Goal: Find contact information: Find contact information

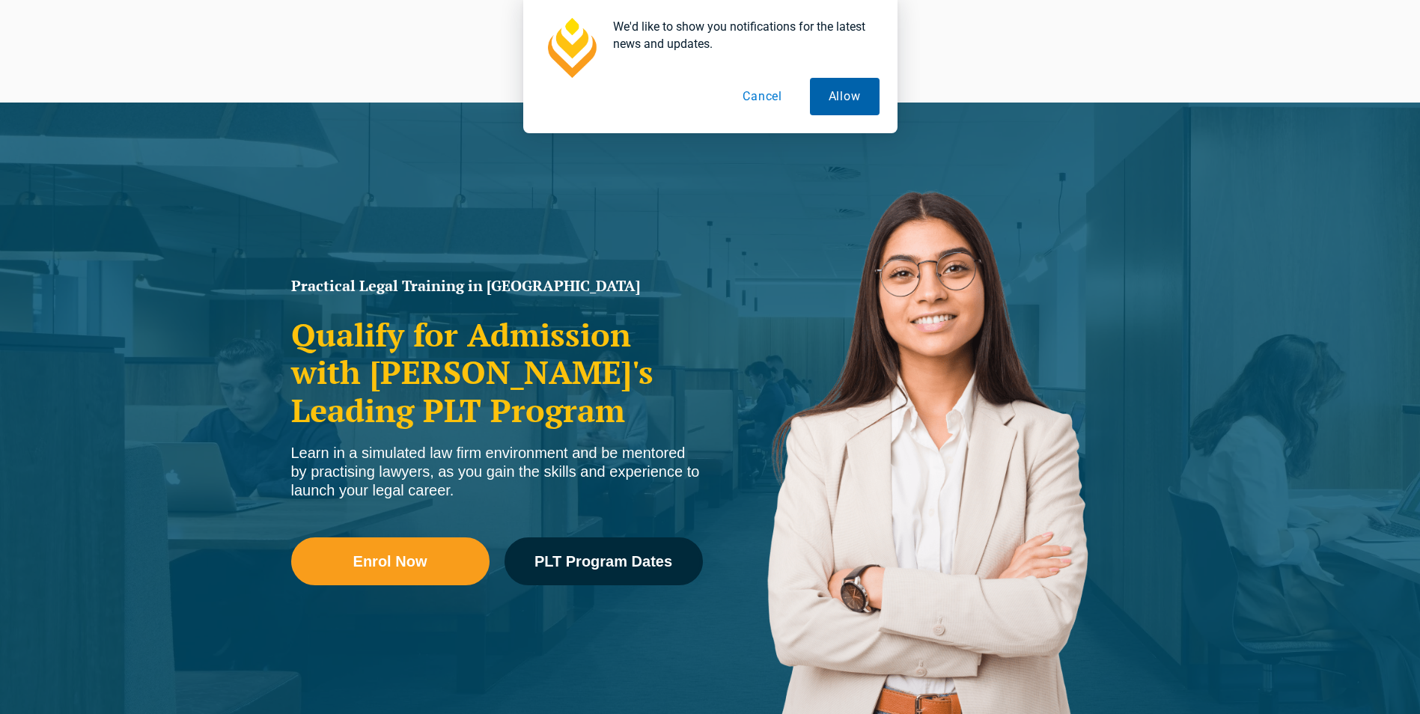
click at [827, 106] on button "Allow" at bounding box center [845, 96] width 70 height 37
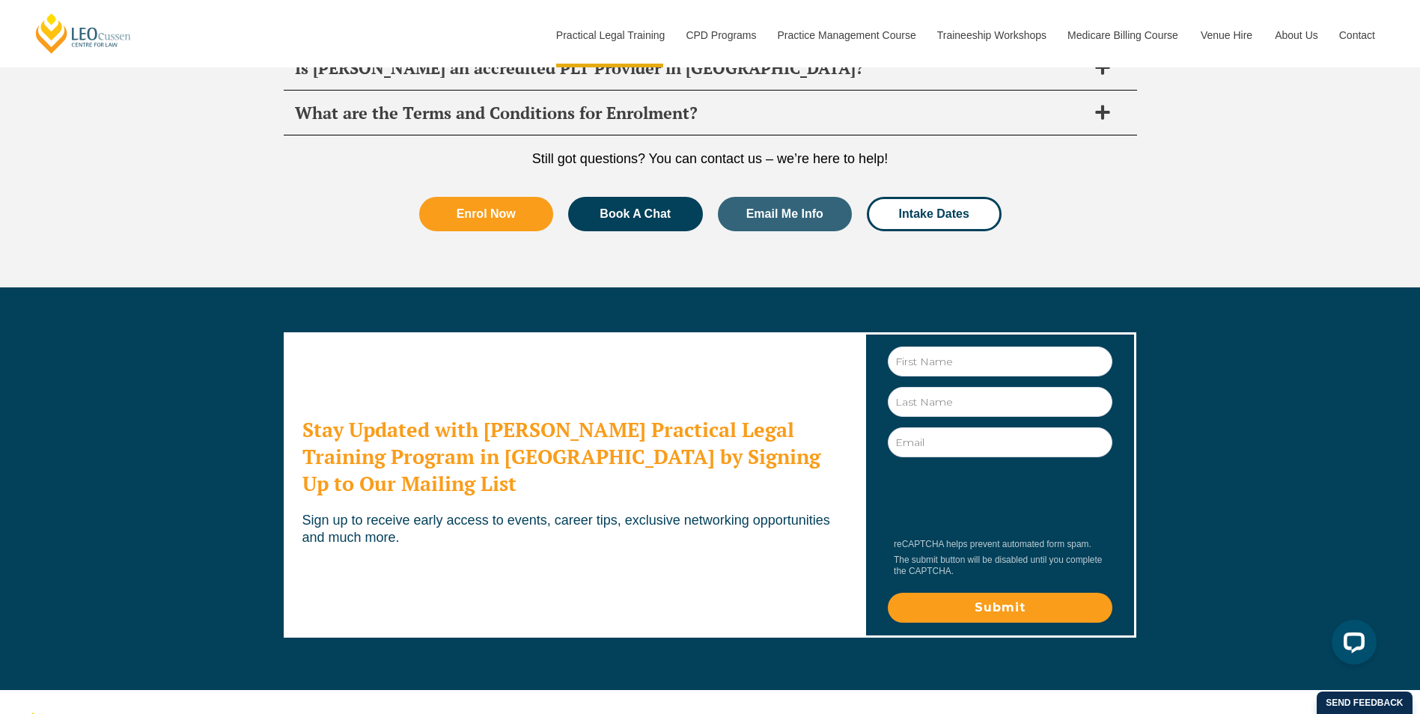
scroll to position [8163, 0]
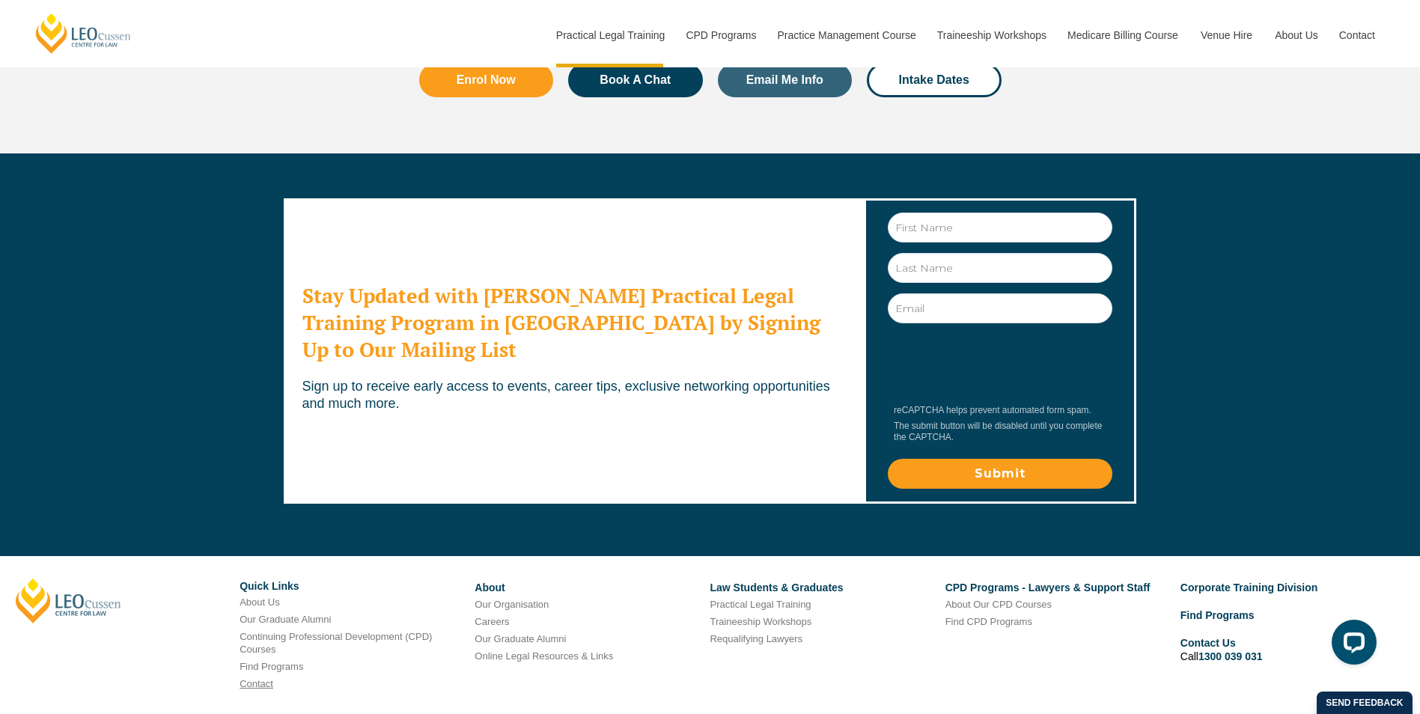
click at [262, 678] on link "Contact" at bounding box center [257, 683] width 34 height 11
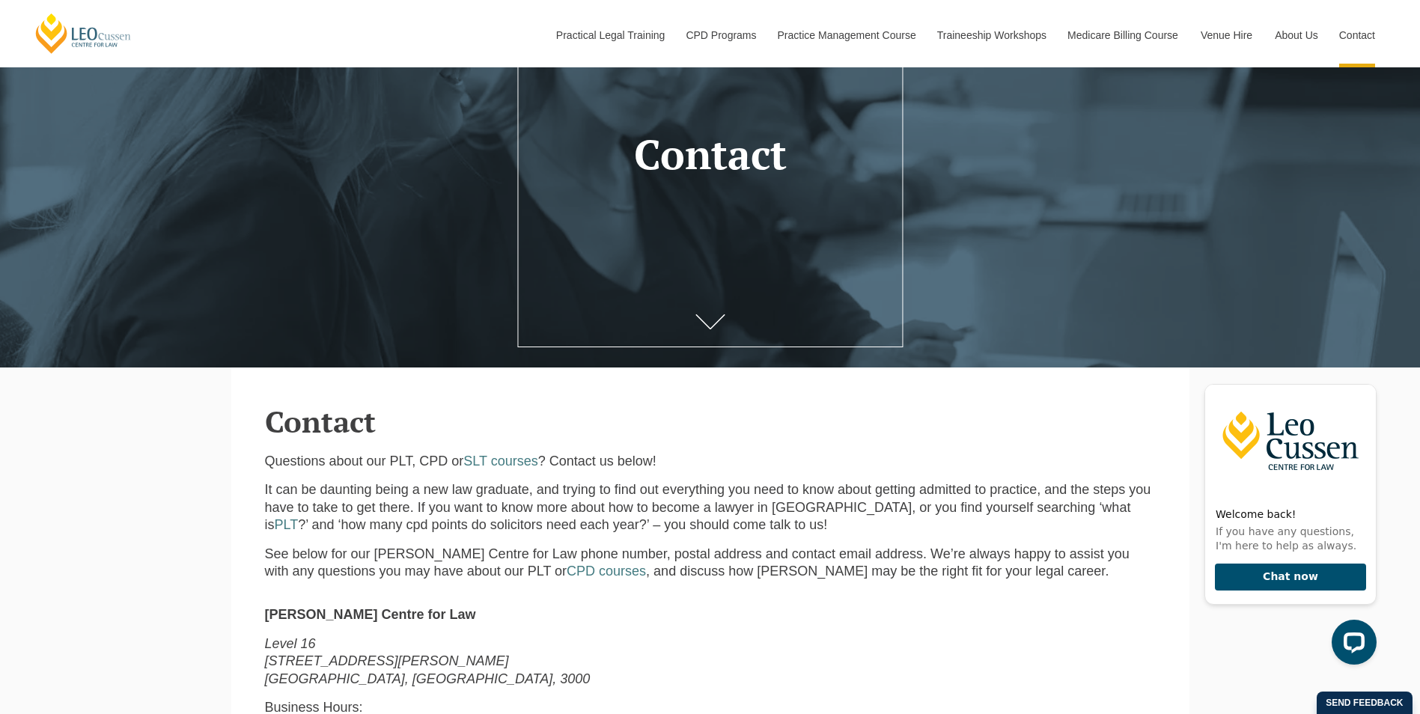
scroll to position [300, 0]
